Goal: Download file/media

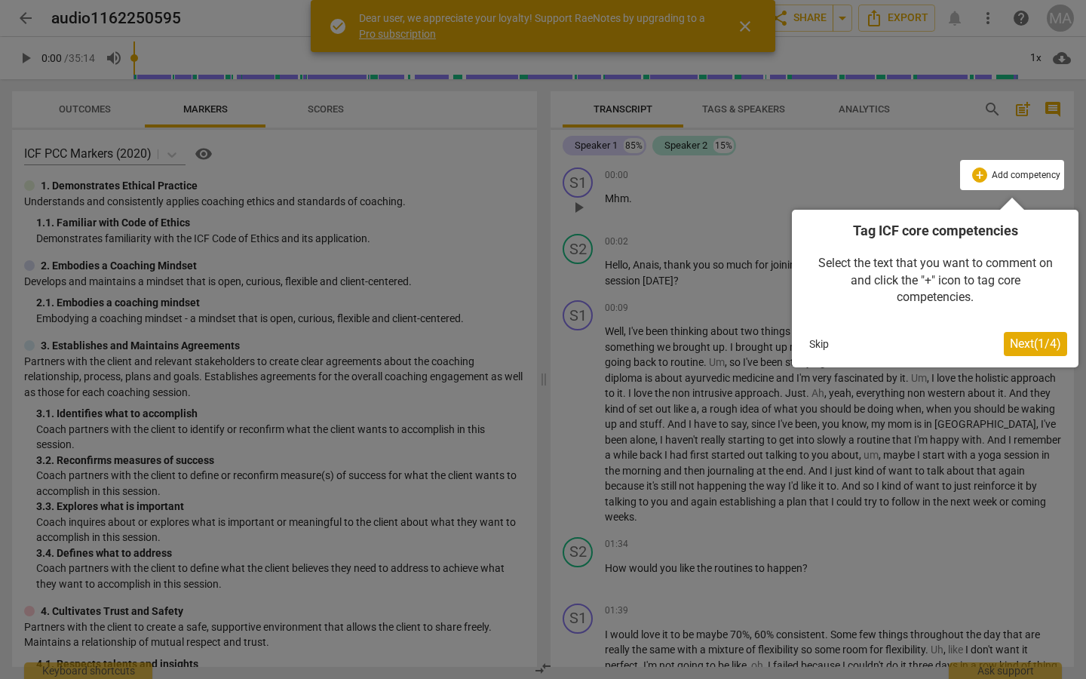
click at [1037, 342] on span "Next ( 1 / 4 )" at bounding box center [1035, 343] width 51 height 14
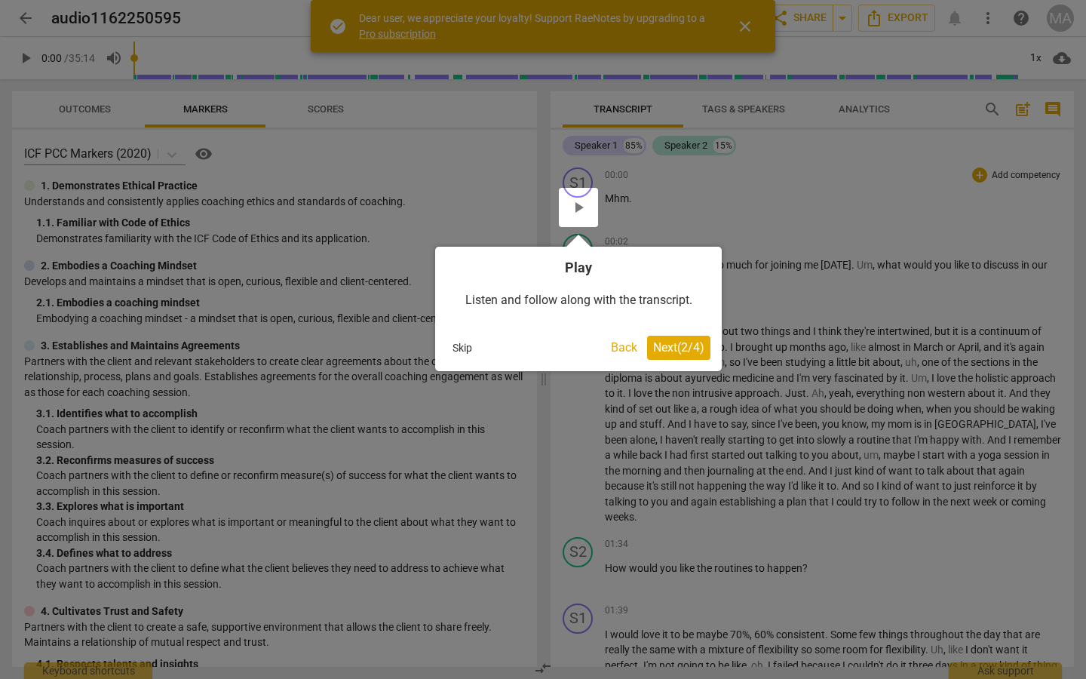
click at [685, 342] on span "Next ( 2 / 4 )" at bounding box center [678, 347] width 51 height 14
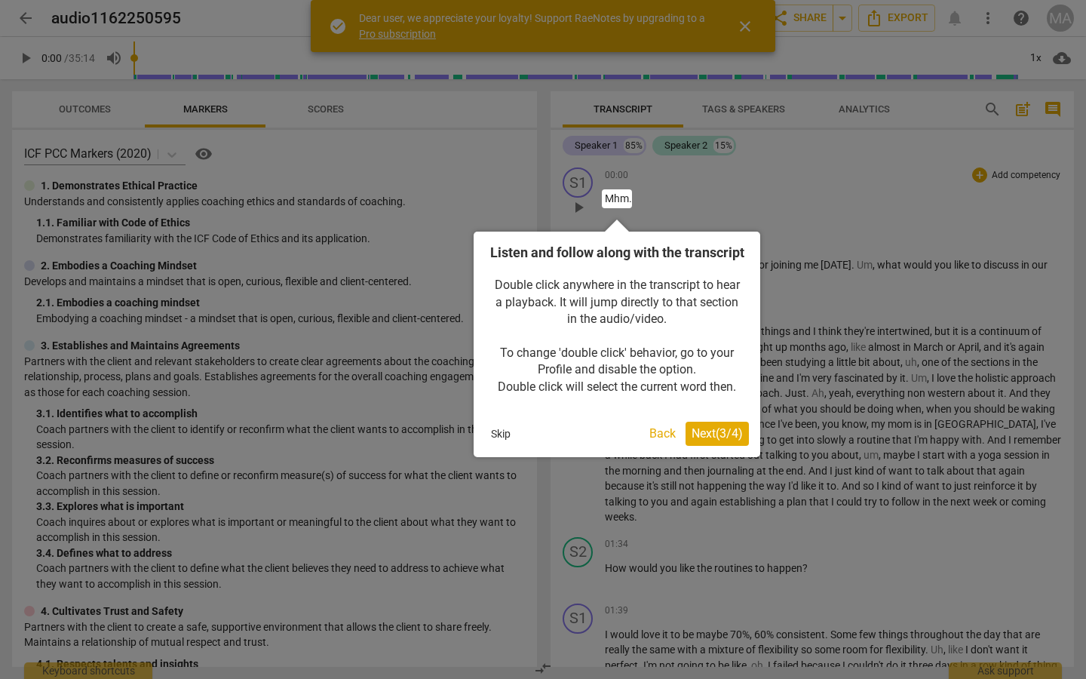
click at [707, 440] on span "Next ( 3 / 4 )" at bounding box center [717, 433] width 51 height 14
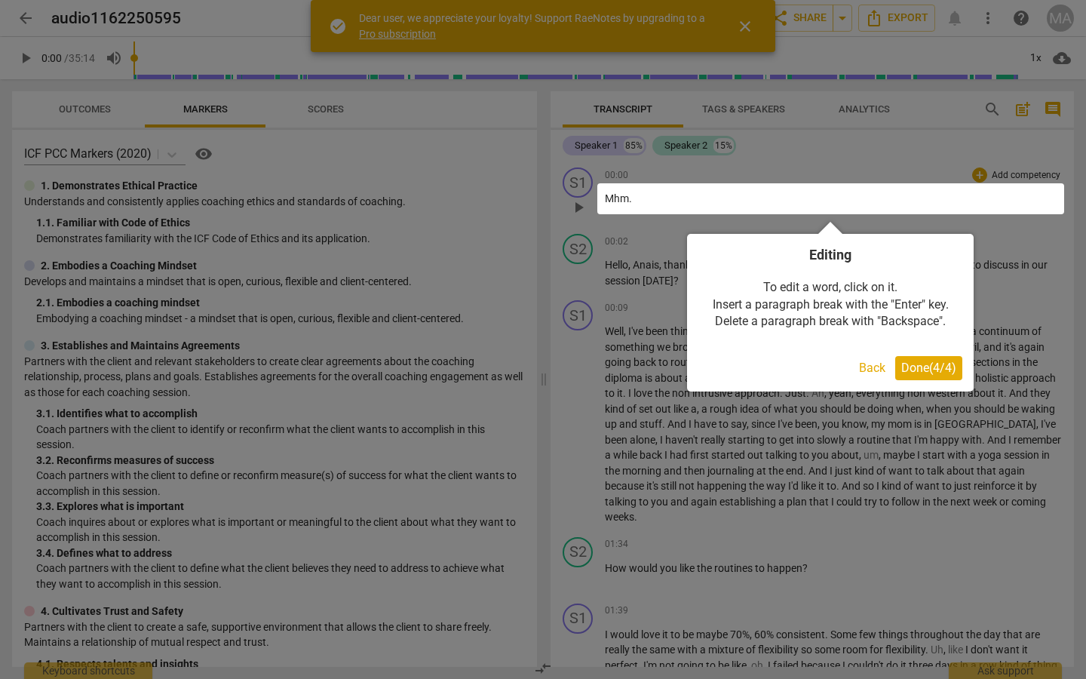
click at [938, 372] on span "Done ( 4 / 4 )" at bounding box center [928, 368] width 55 height 14
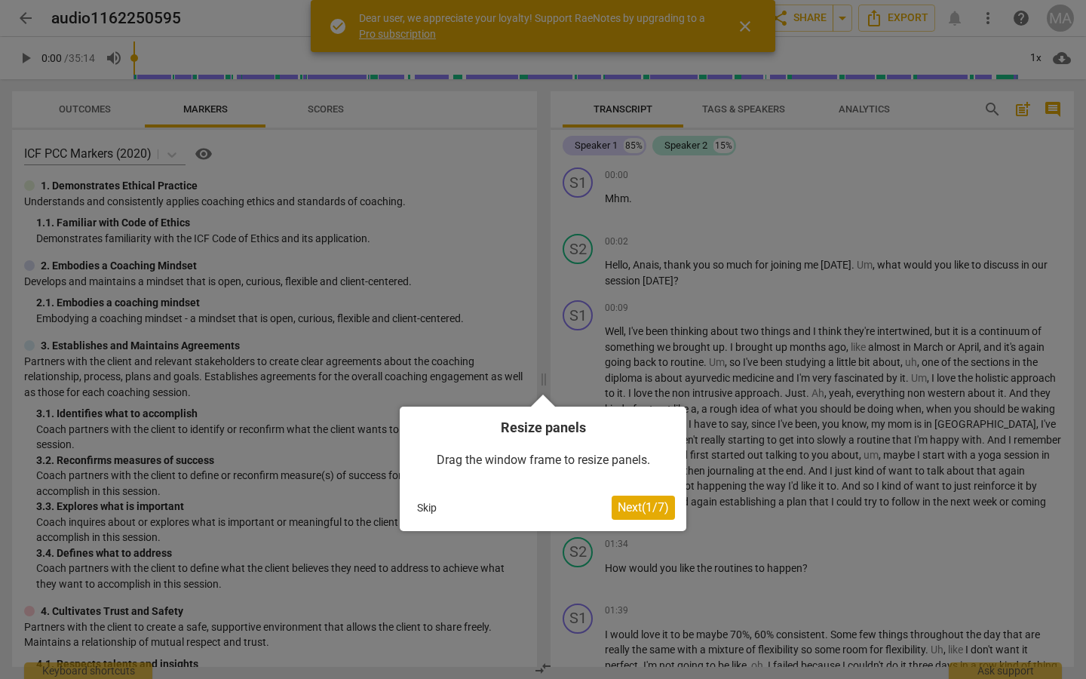
click at [627, 505] on span "Next ( 1 / 7 )" at bounding box center [643, 507] width 51 height 14
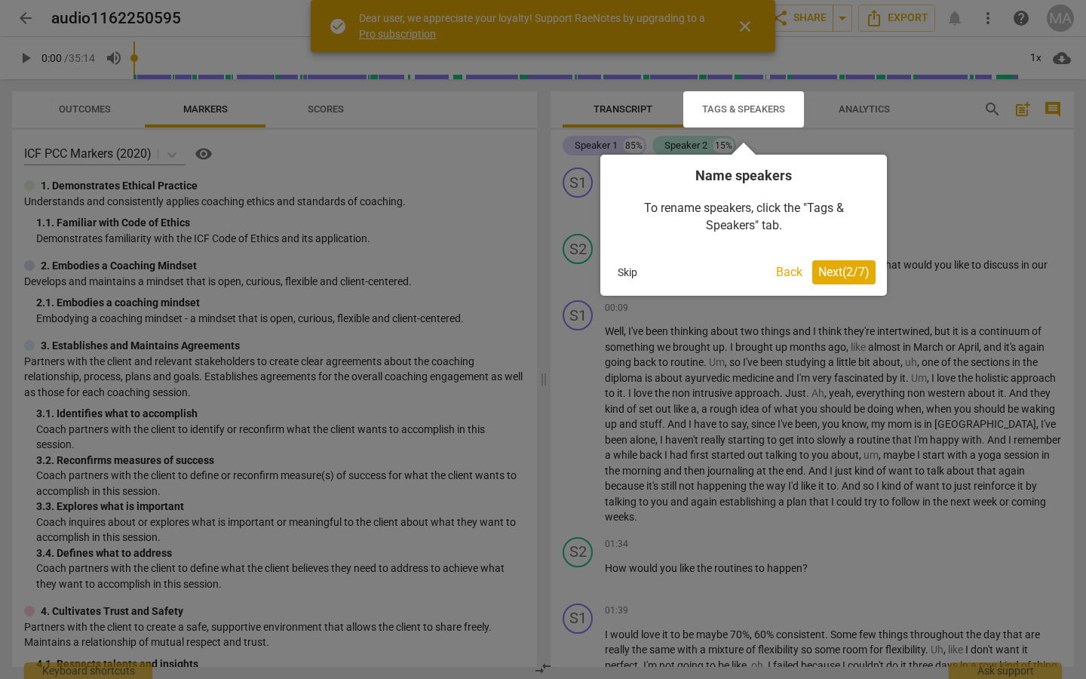
click at [854, 274] on span "Next ( 2 / 7 )" at bounding box center [843, 272] width 51 height 14
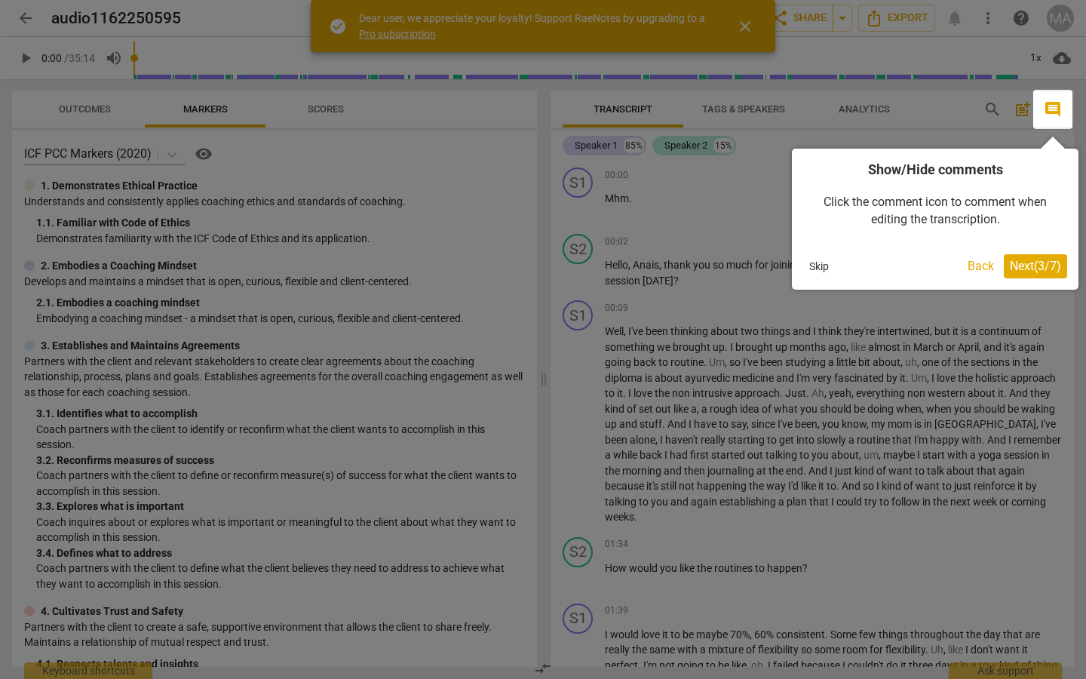
click at [1011, 271] on span "Next ( 3 / 7 )" at bounding box center [1035, 266] width 51 height 14
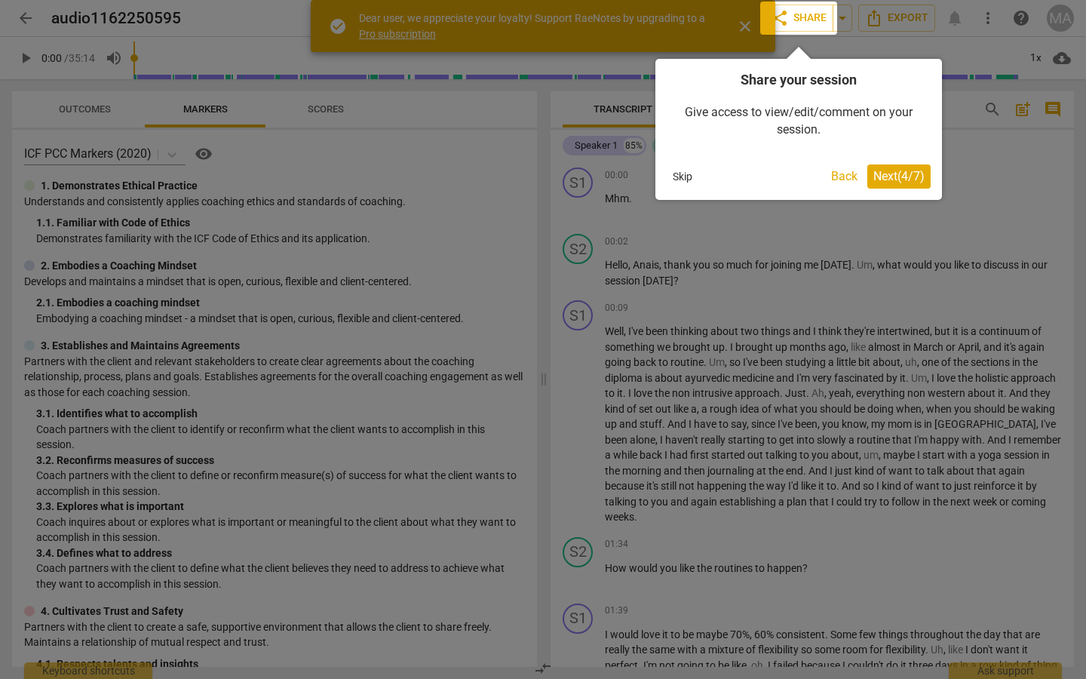
click at [933, 183] on div "Share your session Give access to view/edit/comment on your session. Skip Back …" at bounding box center [798, 129] width 287 height 141
click at [901, 179] on span "Next ( 4 / 7 )" at bounding box center [898, 176] width 51 height 14
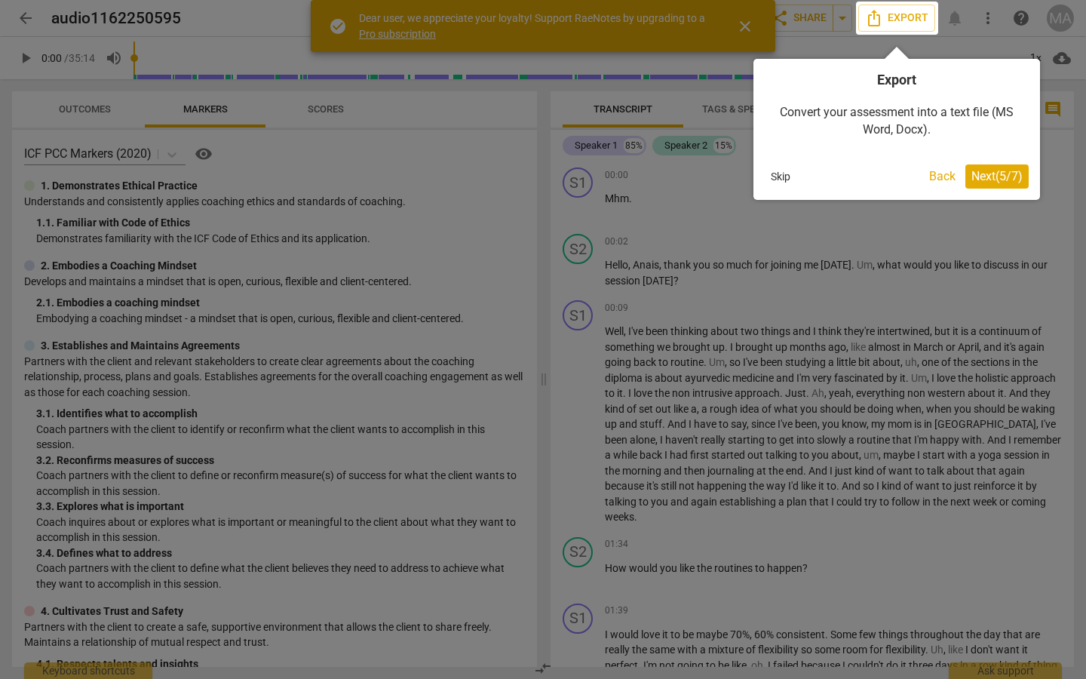
click at [981, 174] on span "Next ( 5 / 7 )" at bounding box center [996, 176] width 51 height 14
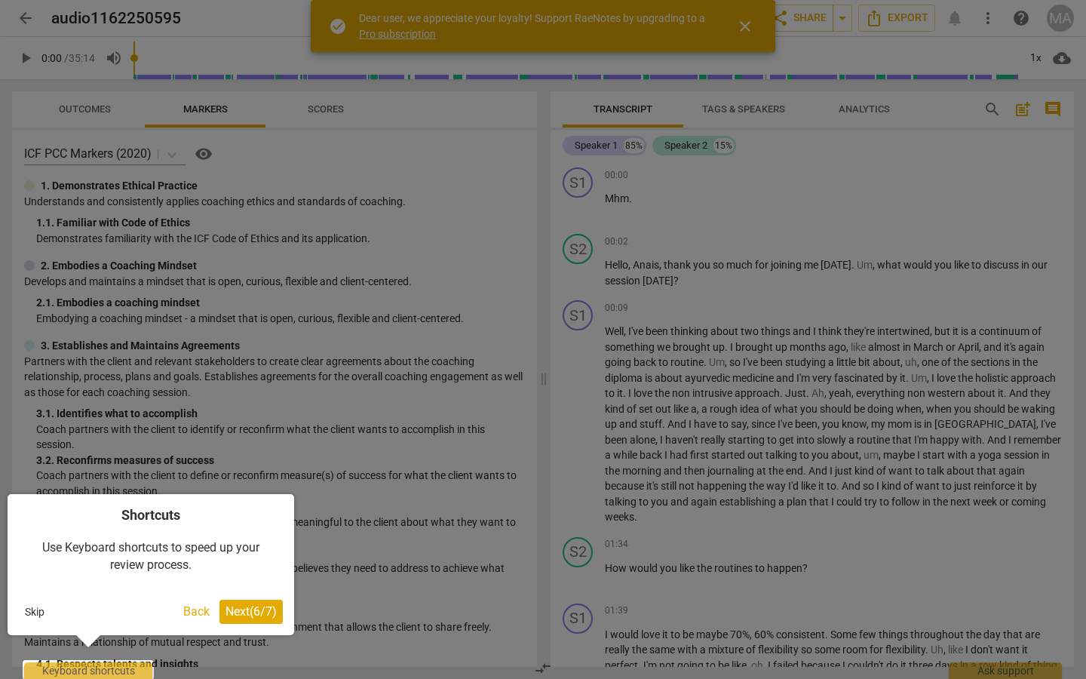
click at [247, 598] on div "Shortcuts Use Keyboard shortcuts to speed up your review process. Skip Back Nex…" at bounding box center [151, 564] width 287 height 141
click at [257, 610] on span "Next ( 6 / 7 )" at bounding box center [251, 611] width 51 height 14
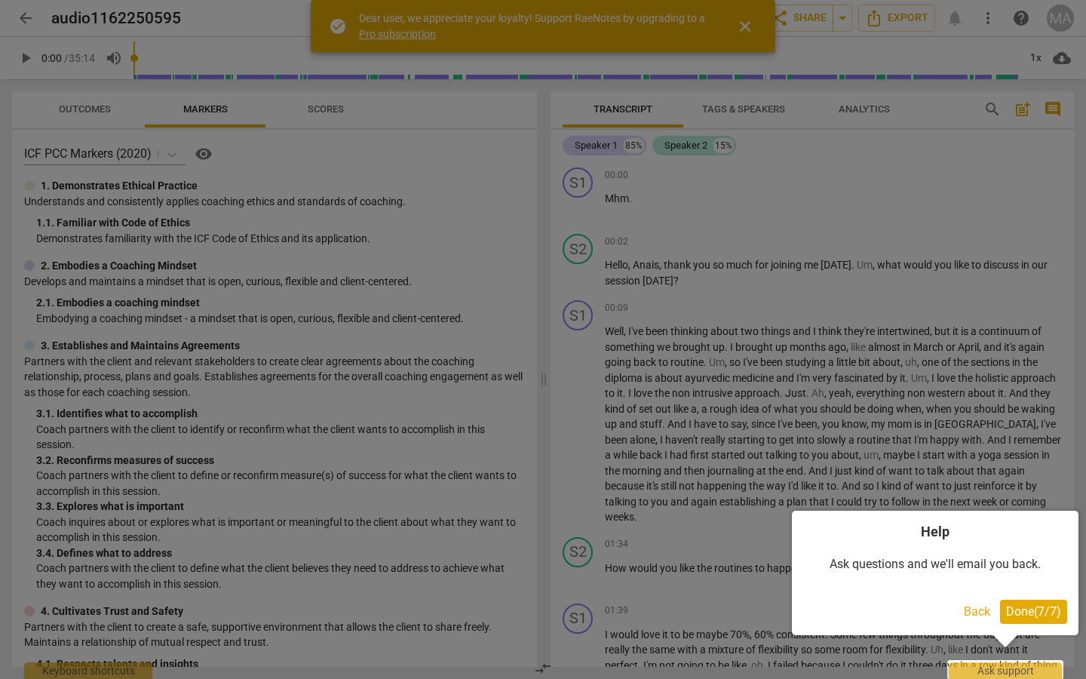
click at [1024, 606] on span "Done ( 7 / 7 )" at bounding box center [1033, 611] width 55 height 14
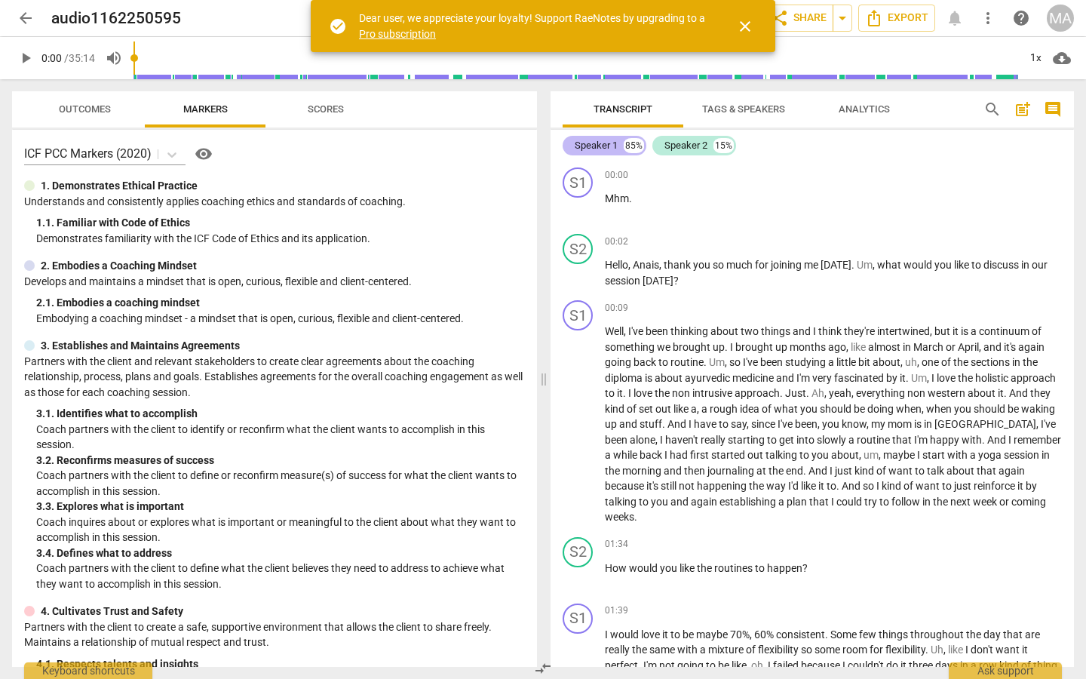
click at [611, 148] on div "Speaker 1" at bounding box center [596, 145] width 43 height 15
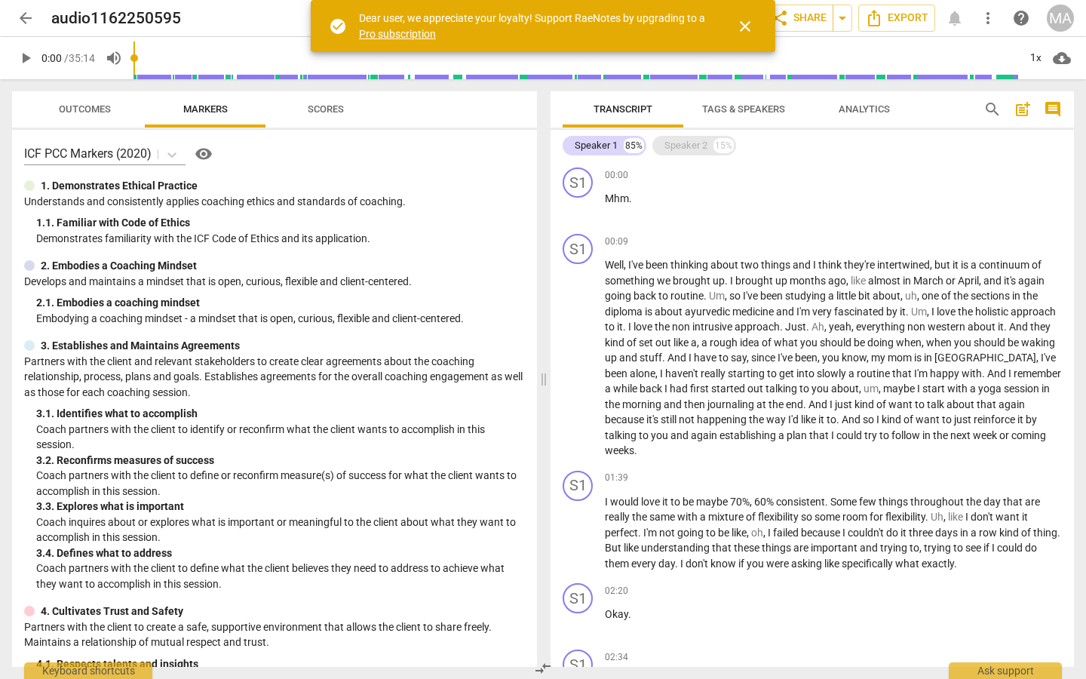
click at [680, 145] on div "Speaker 2" at bounding box center [686, 145] width 43 height 15
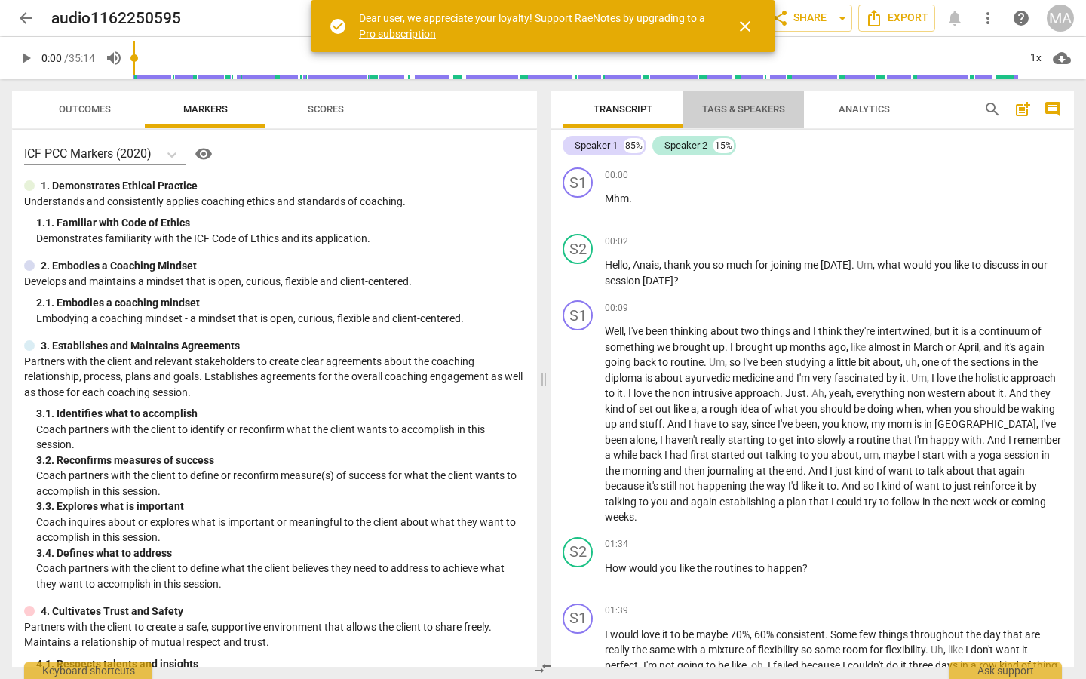
click at [745, 120] on button "Tags & Speakers" at bounding box center [743, 109] width 121 height 36
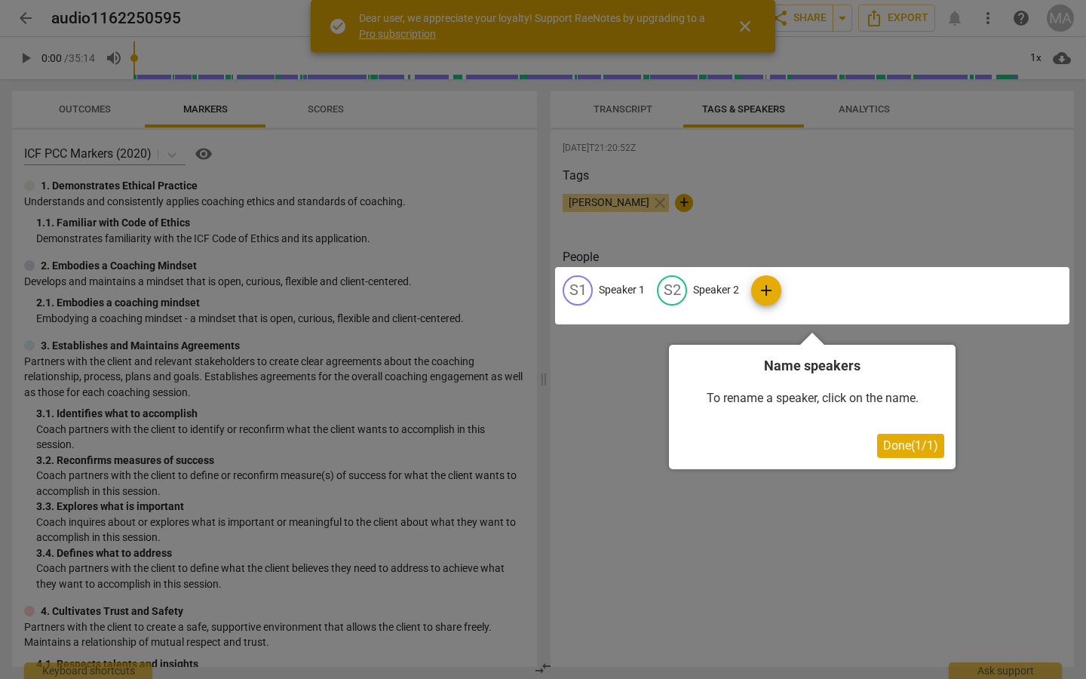
click at [732, 286] on div at bounding box center [812, 295] width 514 height 57
click at [897, 444] on span "Done ( 1 / 1 )" at bounding box center [910, 445] width 55 height 14
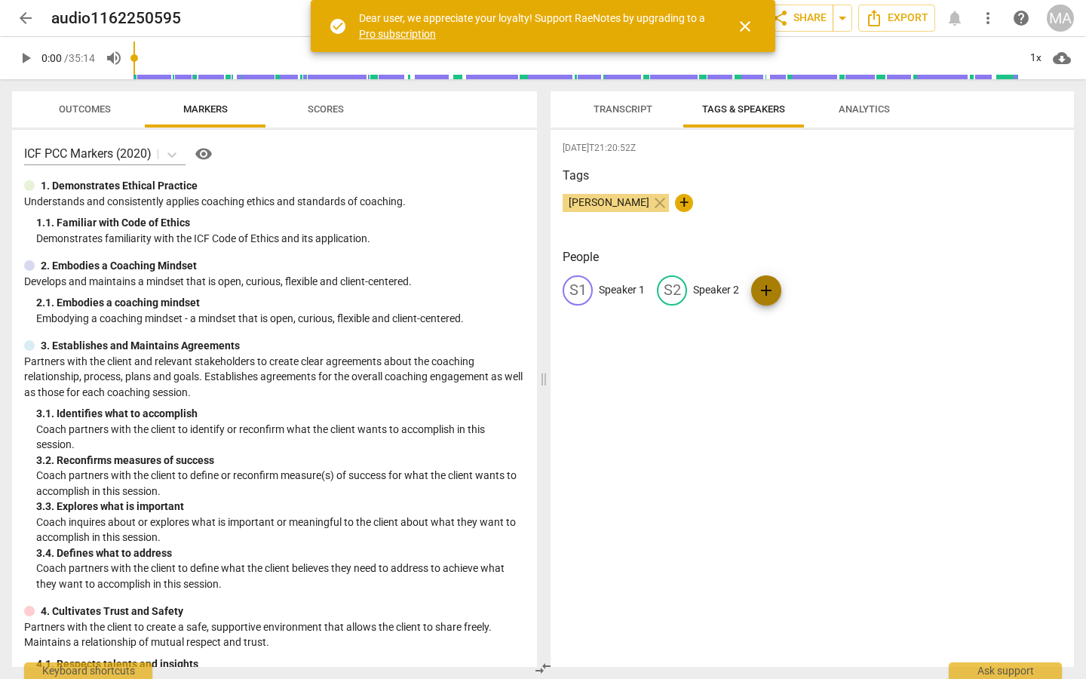
click at [774, 293] on span "add" at bounding box center [766, 290] width 18 height 18
click at [707, 289] on p "Speaker 2" at bounding box center [716, 290] width 46 height 16
click at [598, 107] on span "Transcript" at bounding box center [623, 108] width 59 height 11
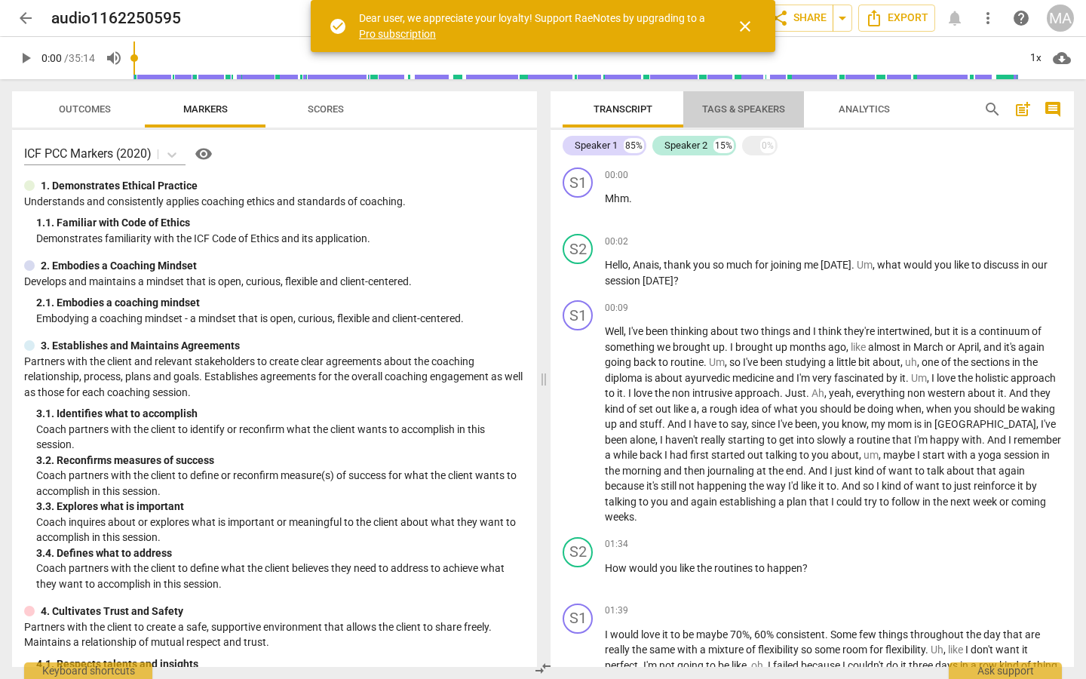
click at [727, 108] on span "Tags & Speakers" at bounding box center [743, 108] width 83 height 11
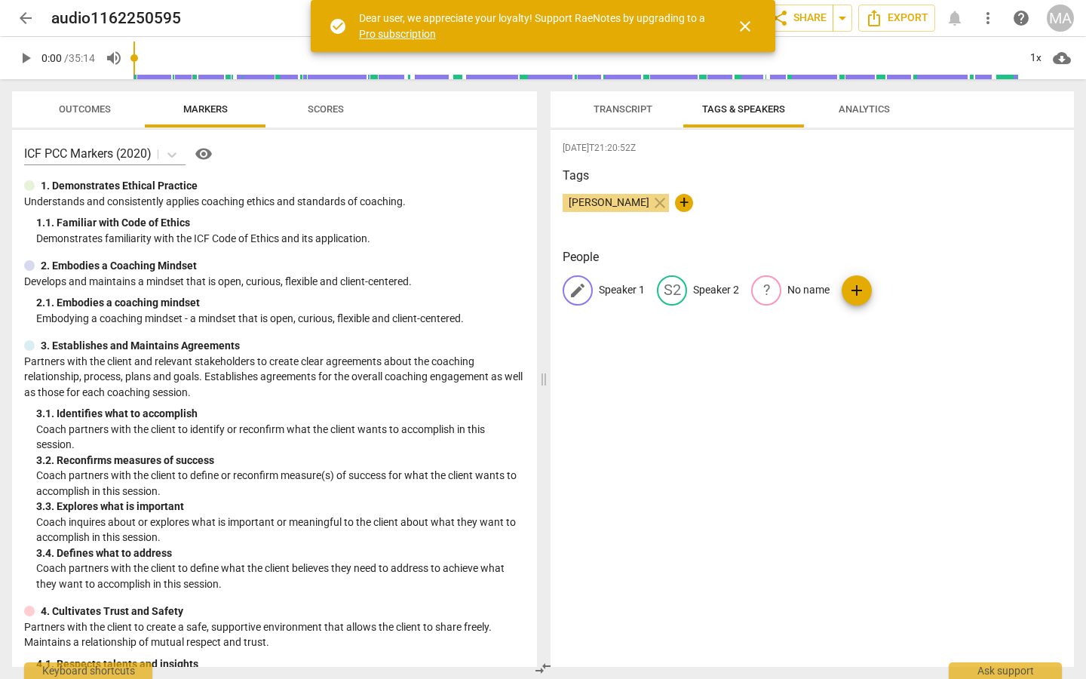
click at [637, 289] on p "Speaker 1" at bounding box center [622, 290] width 46 height 16
type input "Client"
click at [806, 290] on p "Speaker 2" at bounding box center [814, 290] width 46 height 16
type input "c"
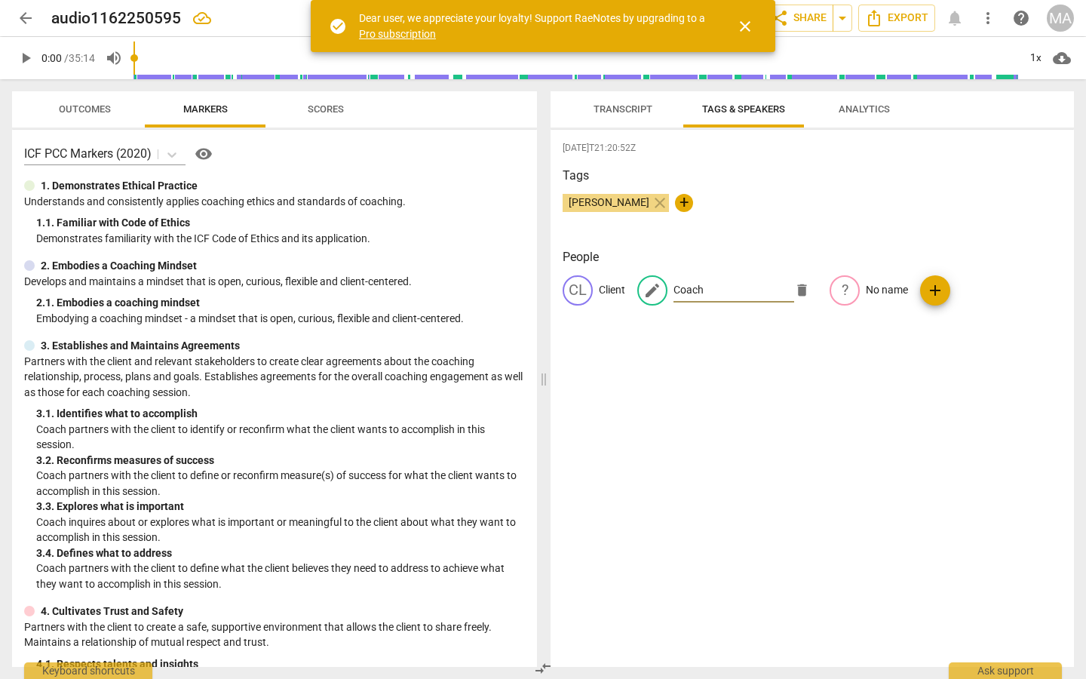
type input "Coach"
click at [616, 114] on span "Transcript" at bounding box center [623, 108] width 59 height 11
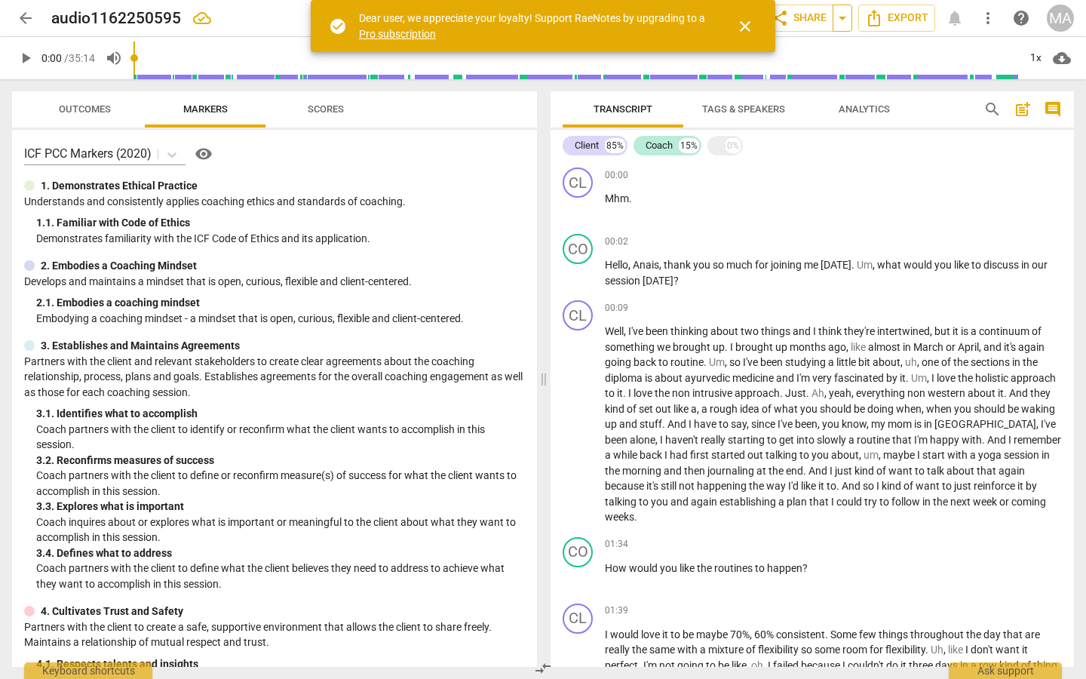
drag, startPoint x: 843, startPoint y: 596, endPoint x: 843, endPoint y: 17, distance: 579.3
click at [843, 17] on span "arrow_drop_down" at bounding box center [842, 18] width 18 height 18
click at [744, 25] on span "close" at bounding box center [745, 26] width 18 height 18
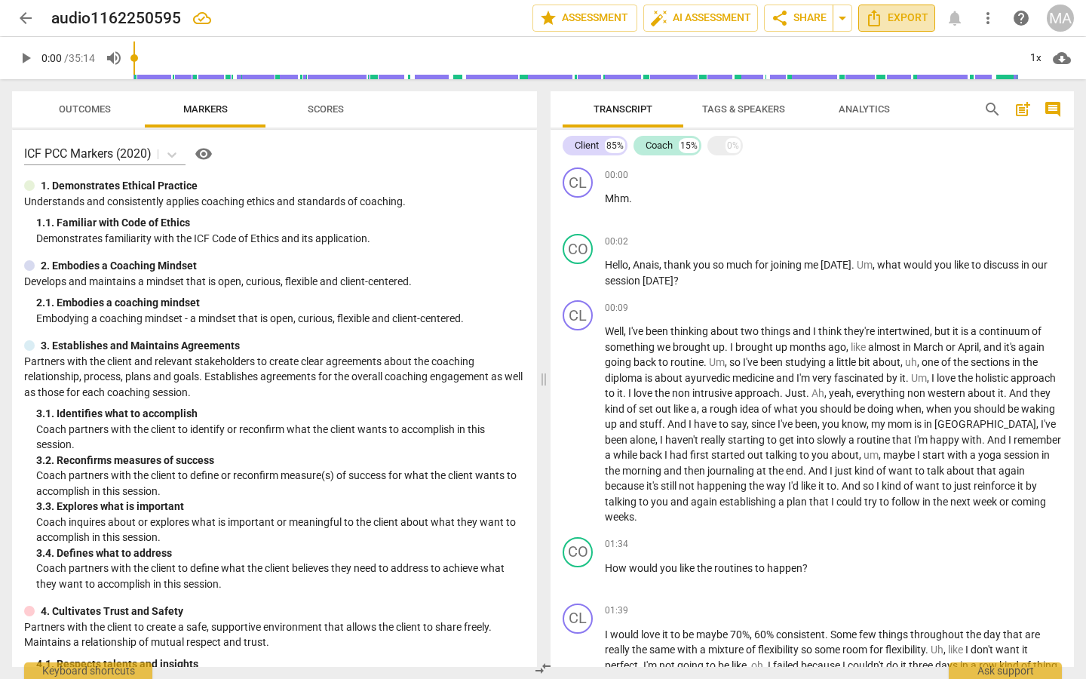
click at [907, 23] on span "Export" at bounding box center [896, 18] width 63 height 18
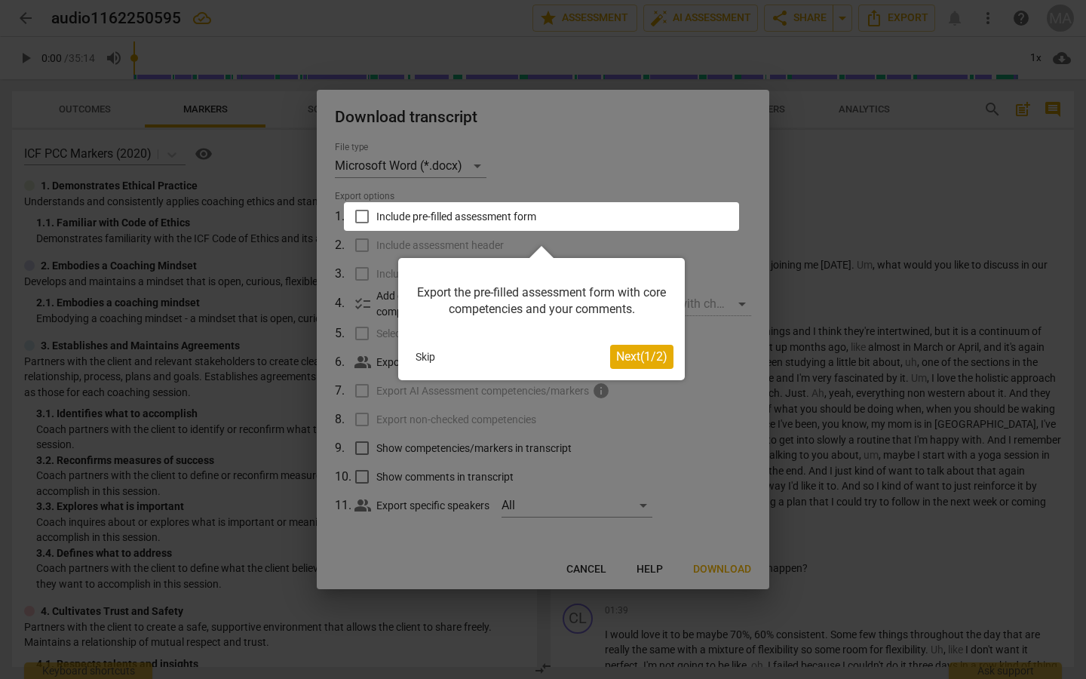
click at [641, 359] on span "Next ( 1 / 2 )" at bounding box center [641, 356] width 51 height 14
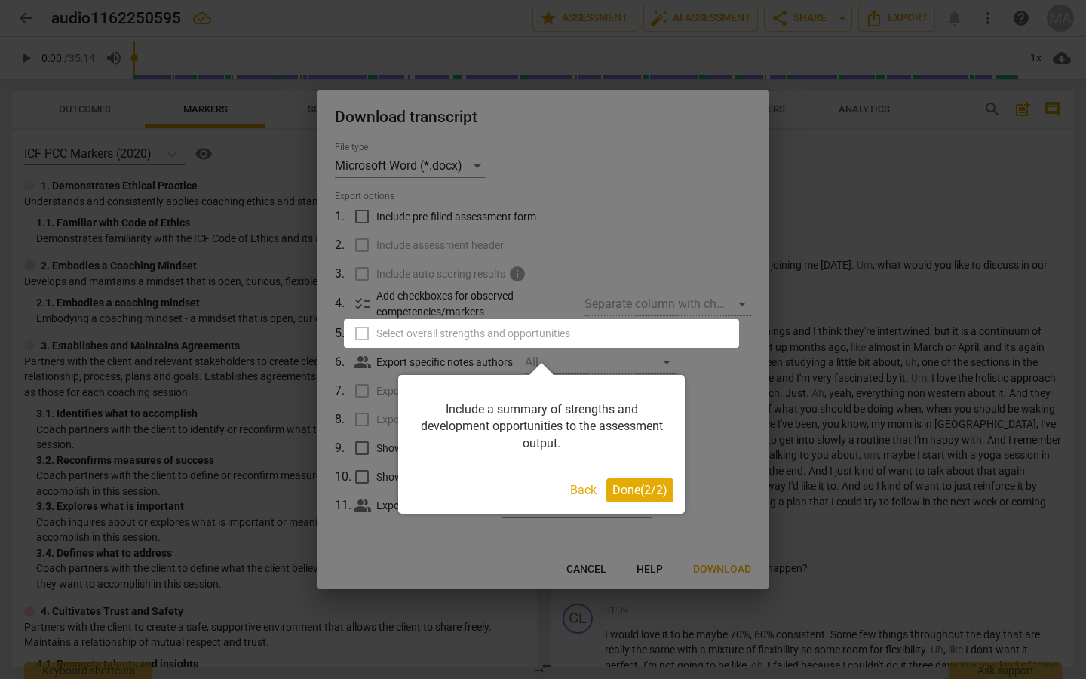
click at [648, 486] on span "Done ( 2 / 2 )" at bounding box center [639, 490] width 55 height 14
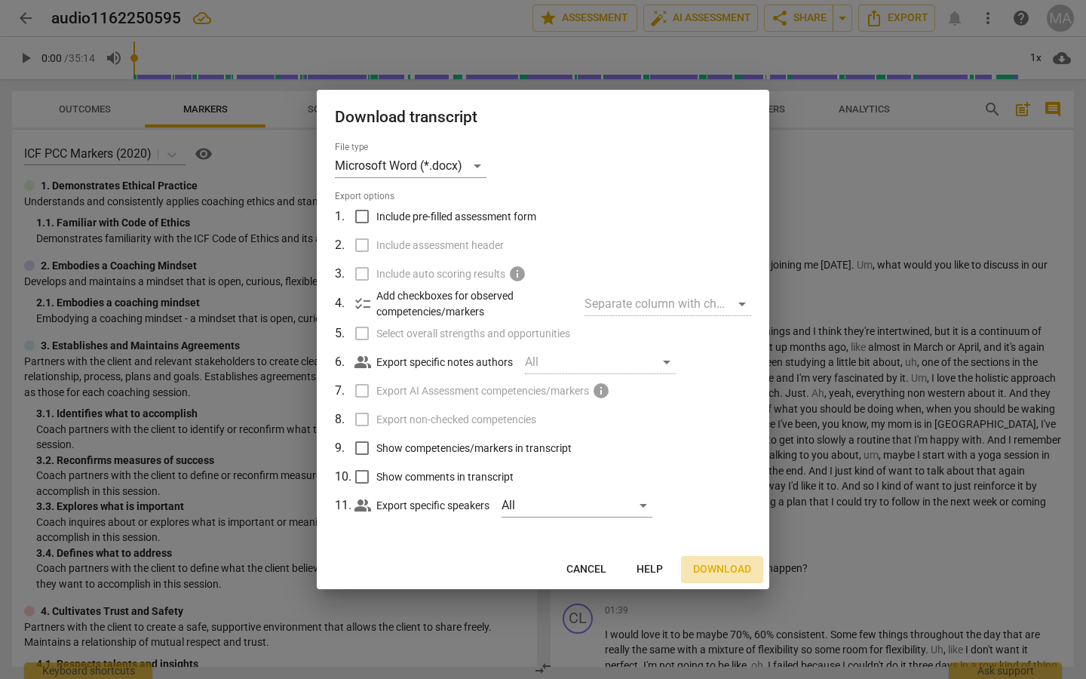
click at [713, 565] on span "Download" at bounding box center [722, 569] width 58 height 15
